Goal: Transaction & Acquisition: Purchase product/service

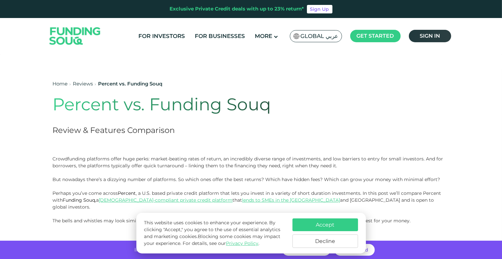
click at [423, 40] on link "Sign in" at bounding box center [430, 36] width 42 height 12
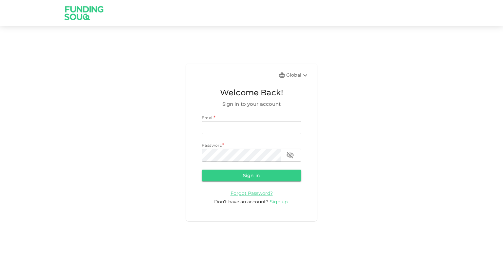
click at [302, 79] on icon at bounding box center [306, 75] width 8 height 8
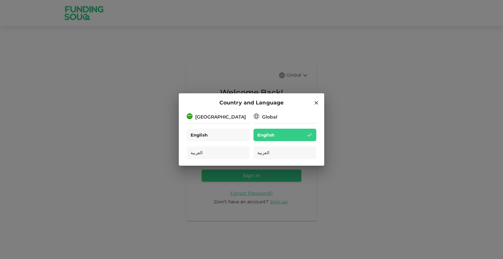
click at [235, 137] on div "English" at bounding box center [218, 135] width 63 height 13
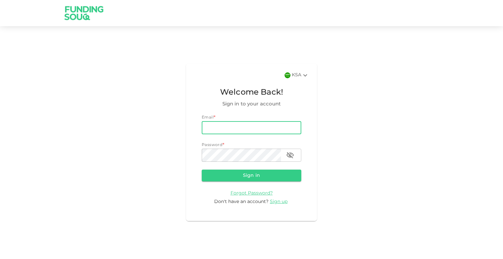
click at [233, 126] on input "email" at bounding box center [252, 127] width 100 height 13
type input "ahmadarslanrafique@gmail.com"
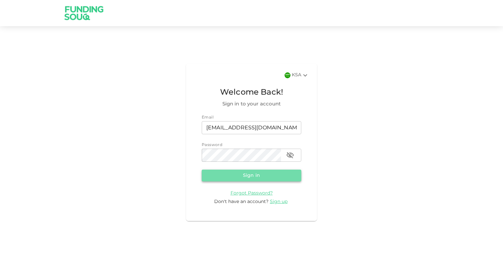
click at [271, 177] on button "Sign in" at bounding box center [252, 176] width 100 height 12
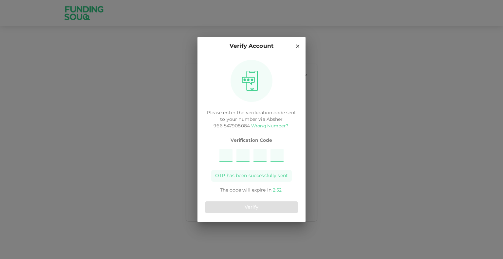
type input "2"
type input "5"
type input "6"
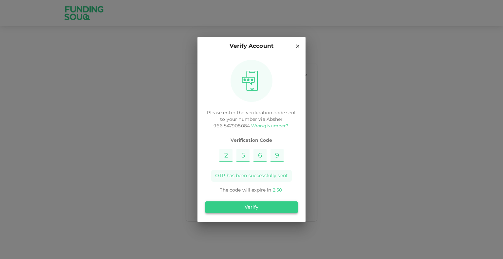
type input "9"
click at [269, 210] on button "Verify" at bounding box center [251, 208] width 92 height 12
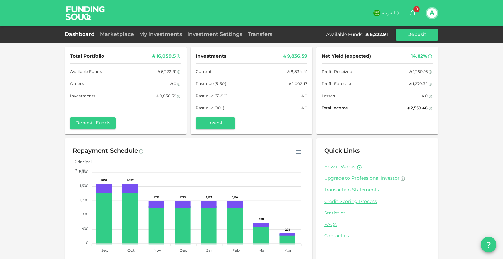
click at [350, 193] on link "Transaction Statements" at bounding box center [377, 190] width 106 height 6
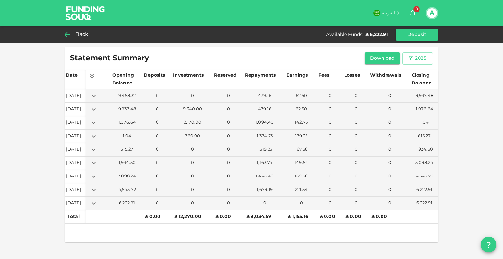
click at [71, 33] on icon at bounding box center [67, 35] width 8 height 8
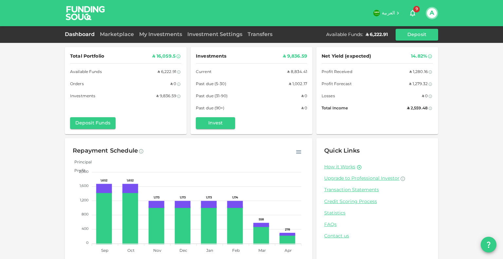
scroll to position [12, 0]
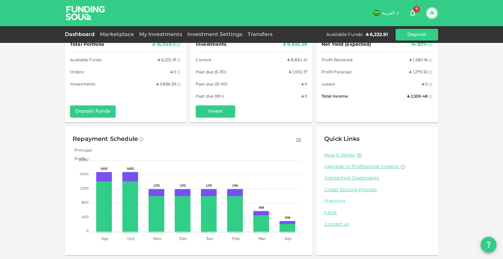
click at [342, 201] on link "Statistics" at bounding box center [377, 202] width 106 height 6
click at [25, 74] on div "Total Portfolio ʢ 16,059.5 Available Funds ʢ 6,222.91 Orders ʢ 0 Investments ʢ …" at bounding box center [251, 123] width 503 height 271
click at [156, 38] on div "My Investments" at bounding box center [161, 35] width 48 height 8
click at [159, 35] on link "My Investments" at bounding box center [161, 34] width 48 height 5
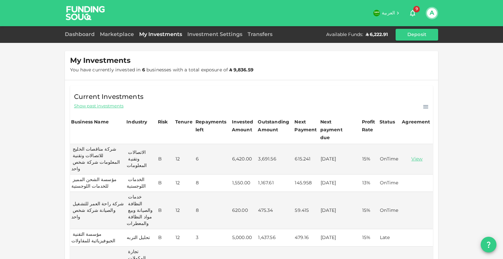
click at [47, 129] on div "My Investments You have currently invested in 6 businesses with a total exposur…" at bounding box center [251, 261] width 503 height 522
click at [50, 156] on div "My Investments You have currently invested in 6 businesses with a total exposur…" at bounding box center [251, 261] width 503 height 522
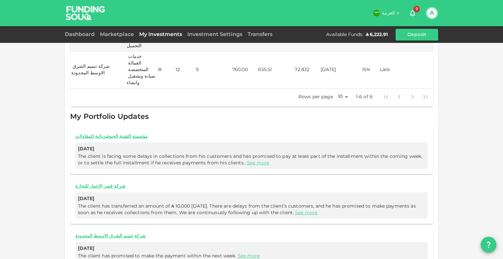
scroll to position [235, 0]
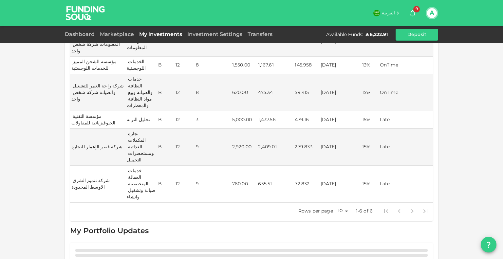
scroll to position [135, 0]
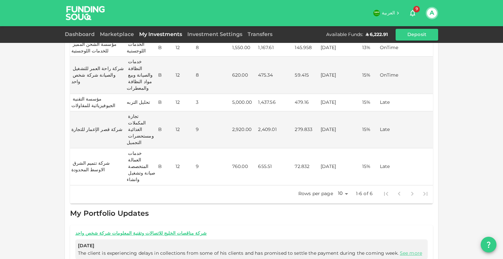
click at [402, 250] on span "The client is experiencing delays in collections from some of his clients and h…" at bounding box center [251, 253] width 347 height 7
click at [405, 251] on link "See more" at bounding box center [411, 253] width 22 height 5
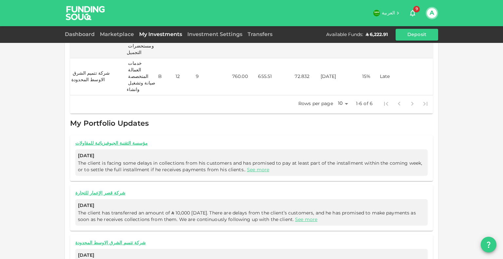
scroll to position [235, 0]
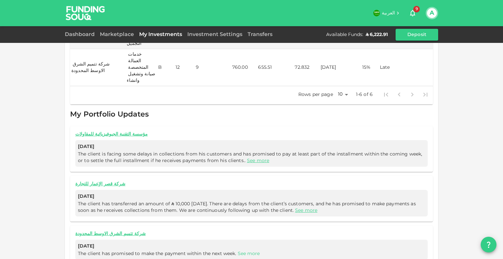
click at [244, 252] on link "See more" at bounding box center [249, 254] width 22 height 5
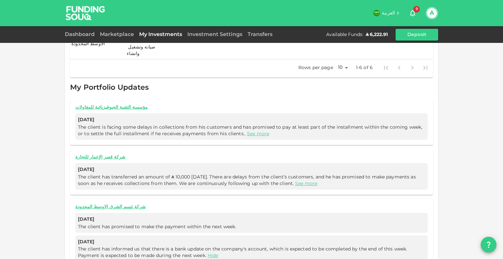
scroll to position [264, 0]
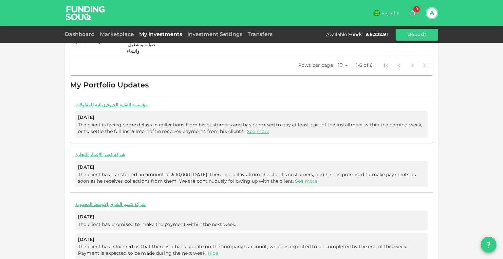
click at [290, 161] on div "Aug 28, 2025 The client has transferred an amount of ʢ 10,000 today. There are …" at bounding box center [251, 174] width 353 height 27
click at [290, 172] on span "The client has transferred an amount of ʢ 10,000 today. There are delays from t…" at bounding box center [251, 178] width 347 height 13
click at [287, 172] on span "The client has transferred an amount of ʢ 10,000 today. There are delays from t…" at bounding box center [251, 178] width 347 height 13
click at [295, 179] on link "See more" at bounding box center [306, 181] width 22 height 5
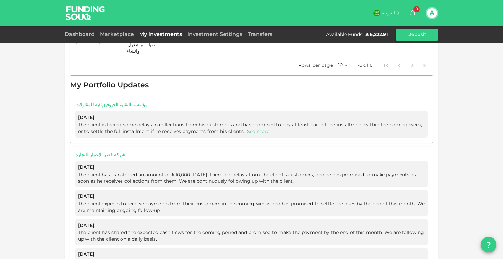
click at [256, 129] on link "See more" at bounding box center [258, 131] width 22 height 5
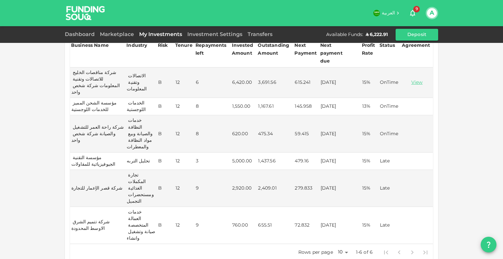
scroll to position [0, 0]
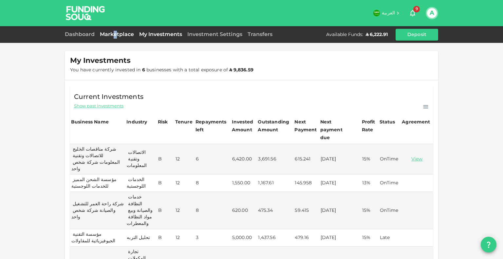
drag, startPoint x: 114, startPoint y: 37, endPoint x: 117, endPoint y: 35, distance: 3.5
click at [117, 35] on div "Marketplace" at bounding box center [116, 35] width 39 height 8
click at [117, 35] on link "Marketplace" at bounding box center [116, 34] width 39 height 5
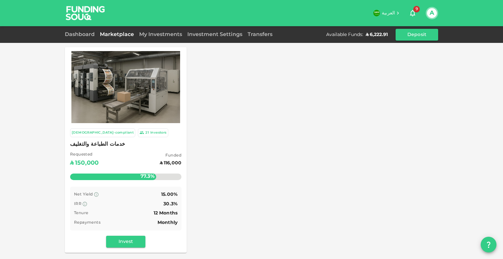
click at [125, 86] on img at bounding box center [125, 87] width 109 height 72
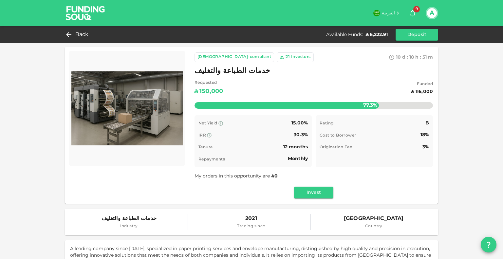
click at [65, 144] on div "Sharia-compliant 21 Investors 10 d : 18 h : 51 m 15 خدمات الطباعة والتغليف Requ…" at bounding box center [252, 125] width 374 height 157
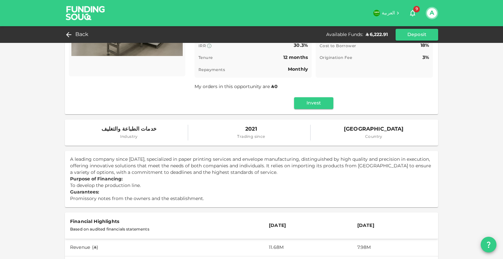
scroll to position [55, 0]
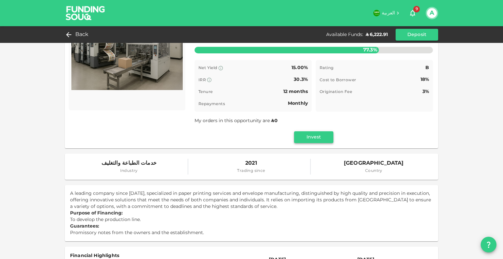
click at [319, 136] on button "Invest" at bounding box center [313, 137] width 39 height 12
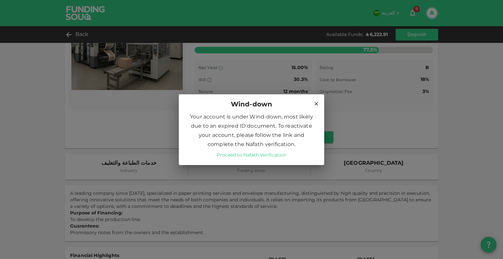
click at [262, 155] on link "Proceed to Nafath Verification" at bounding box center [251, 155] width 69 height 7
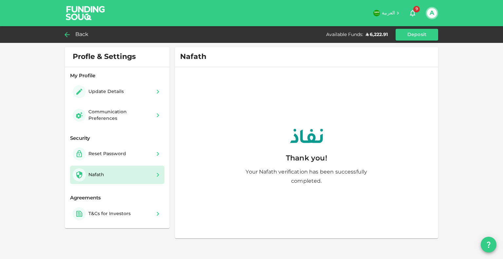
click at [71, 33] on div "Back" at bounding box center [78, 34] width 27 height 9
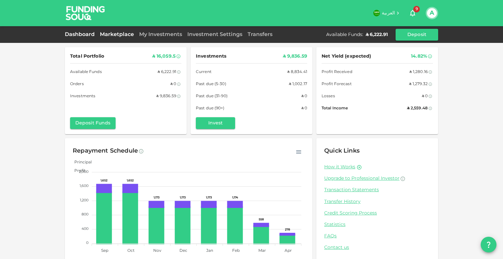
click at [113, 32] on link "Marketplace" at bounding box center [116, 34] width 39 height 5
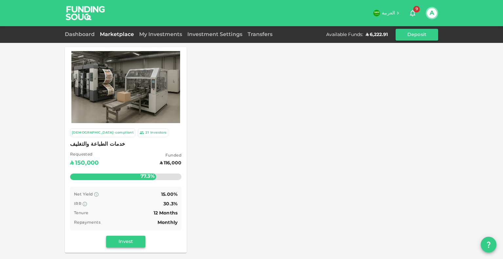
click at [119, 239] on button "Invest" at bounding box center [125, 242] width 39 height 12
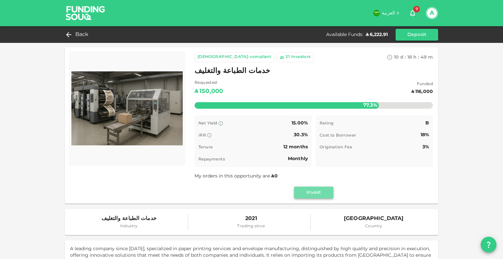
click at [319, 196] on button "Invest" at bounding box center [313, 193] width 39 height 12
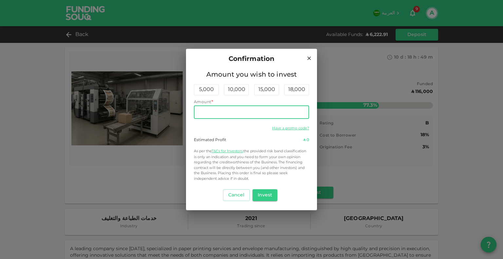
click at [236, 113] on input "Amount" at bounding box center [251, 112] width 115 height 13
type input "3,500"
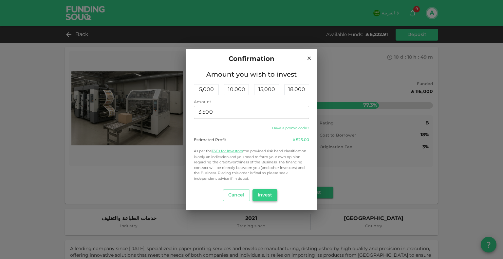
click at [268, 195] on button "Invest" at bounding box center [265, 195] width 25 height 12
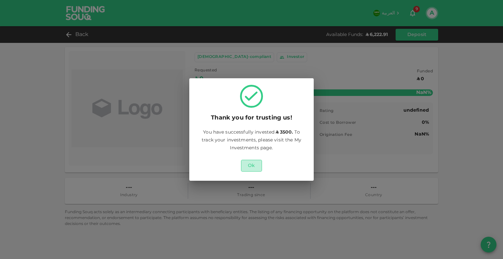
click at [252, 171] on button "Ok" at bounding box center [251, 166] width 21 height 12
click at [253, 166] on button "Ok" at bounding box center [251, 166] width 21 height 12
click at [430, 12] on div "Thank you for trusting us! You have successfully invested ʢ 3500. To track your…" at bounding box center [251, 129] width 503 height 259
